Goal: Task Accomplishment & Management: Use online tool/utility

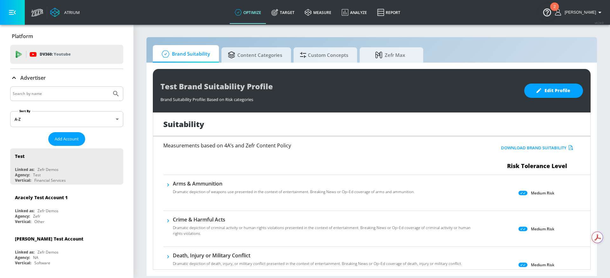
click at [103, 96] on input "Search by name" at bounding box center [61, 94] width 96 height 8
type input "general [PERSON_NAME]"
click at [109, 87] on button "Submit Search" at bounding box center [116, 94] width 14 height 14
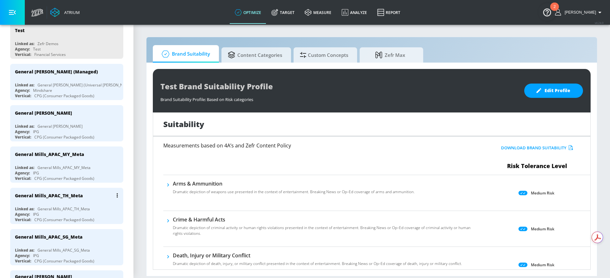
scroll to position [252, 0]
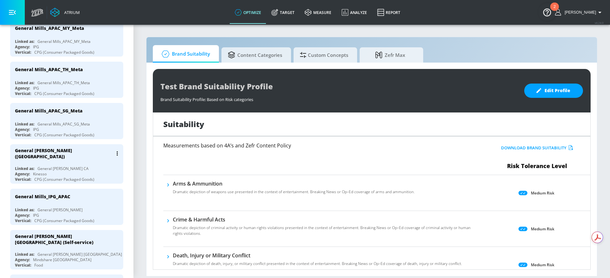
click at [65, 156] on div "General [PERSON_NAME] ([GEOGRAPHIC_DATA])" at bounding box center [68, 153] width 107 height 18
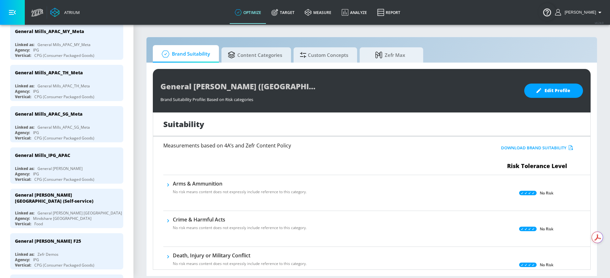
drag, startPoint x: 296, startPoint y: 9, endPoint x: 128, endPoint y: 98, distance: 190.9
click at [296, 9] on link "Target" at bounding box center [282, 12] width 33 height 23
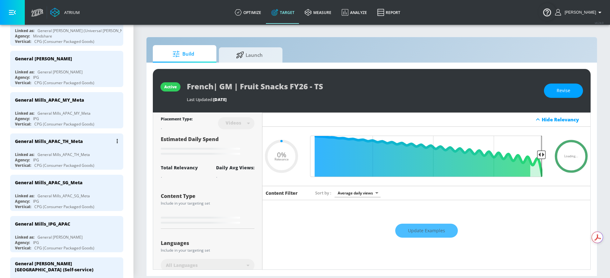
scroll to position [40, 0]
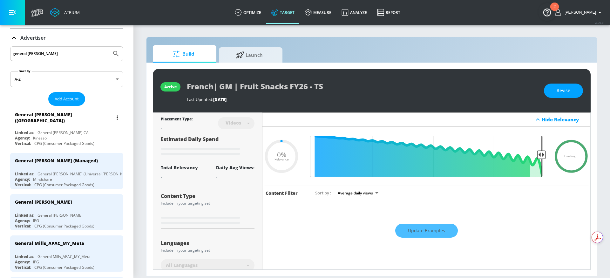
click at [87, 122] on div "General [PERSON_NAME] ([GEOGRAPHIC_DATA])" at bounding box center [68, 117] width 107 height 18
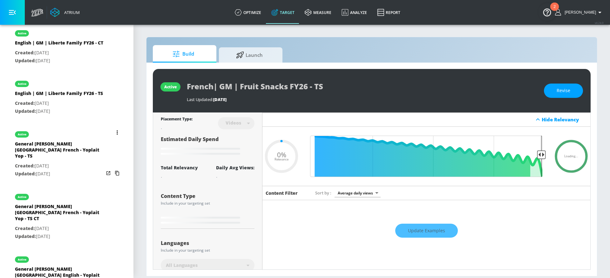
scroll to position [394, 0]
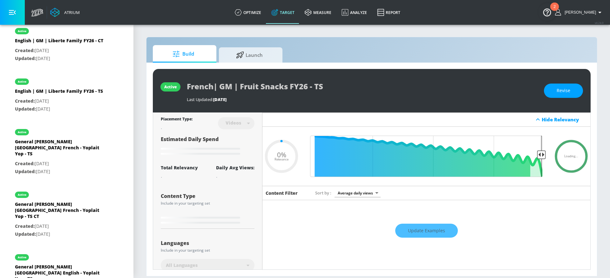
type input "0.3"
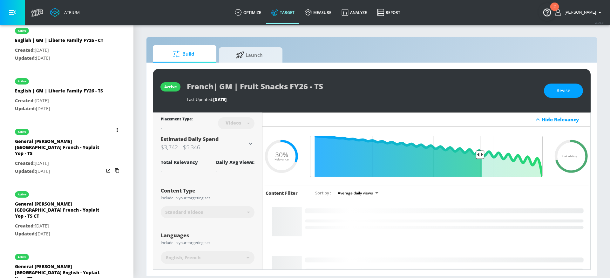
click at [77, 175] on p "Updated: [DATE]" at bounding box center [59, 171] width 89 height 8
type input "General [PERSON_NAME] [GEOGRAPHIC_DATA] French - Yoplait Yop - TS"
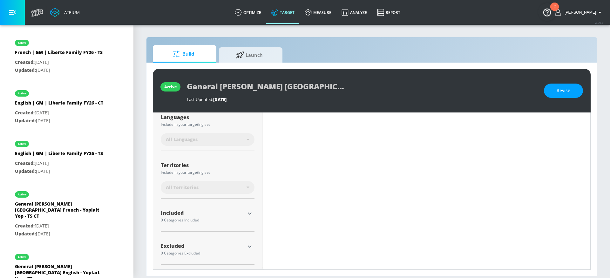
scroll to position [126, 0]
click at [250, 213] on icon "button" at bounding box center [250, 213] width 8 height 8
type input "0.5"
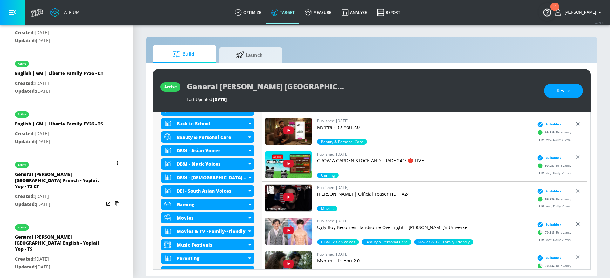
scroll to position [444, 0]
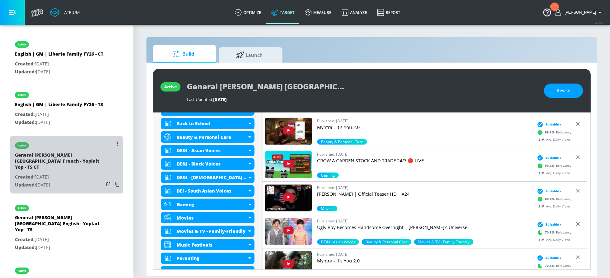
click at [75, 181] on p "Created: [DATE]" at bounding box center [59, 177] width 89 height 8
type input "General [PERSON_NAME] [GEOGRAPHIC_DATA] French - Yoplait Yop - TS CT"
type input "channels"
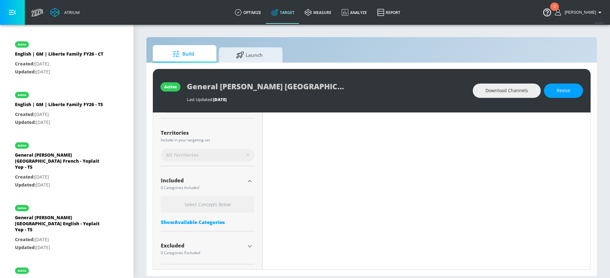
scroll to position [158, 0]
type input "0.5"
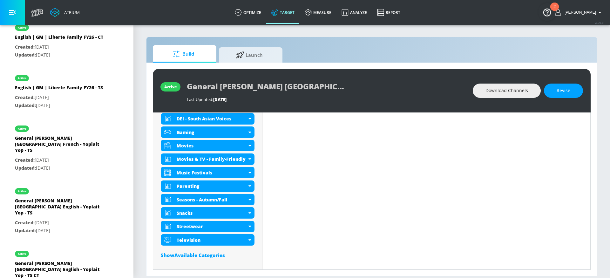
scroll to position [462, 0]
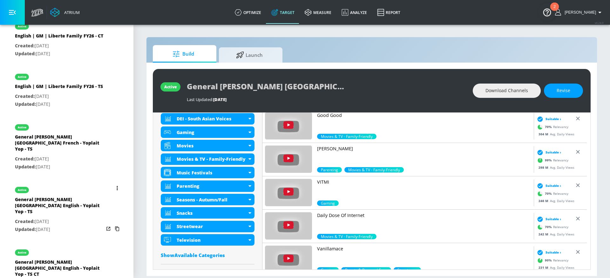
click at [79, 221] on p "Created: [DATE]" at bounding box center [59, 222] width 89 height 8
type input "General [PERSON_NAME] [GEOGRAPHIC_DATA] English - Yoplait Yop - TS"
type input "videos"
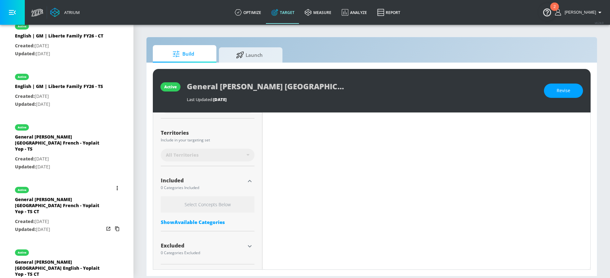
scroll to position [158, 0]
type input "0.5"
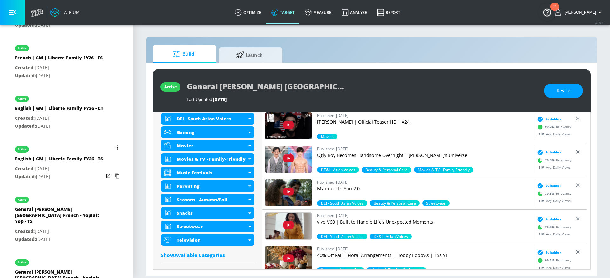
scroll to position [406, 0]
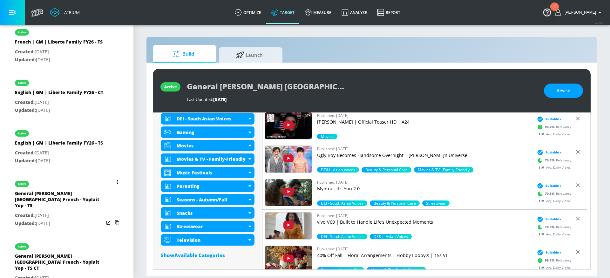
click at [73, 220] on p "Created: [DATE]" at bounding box center [59, 216] width 89 height 8
type input "General [PERSON_NAME] [GEOGRAPHIC_DATA] French - Yoplait Yop - TS"
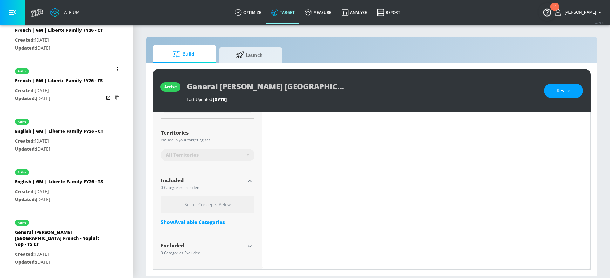
scroll to position [380, 0]
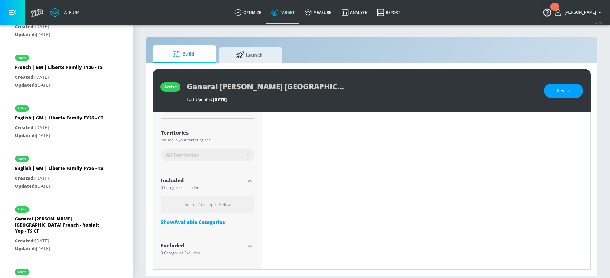
type input "0.5"
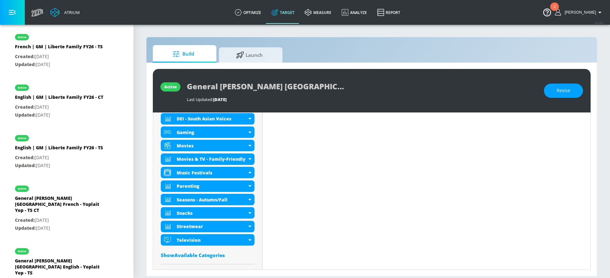
scroll to position [402, 0]
